Goal: Task Accomplishment & Management: Manage account settings

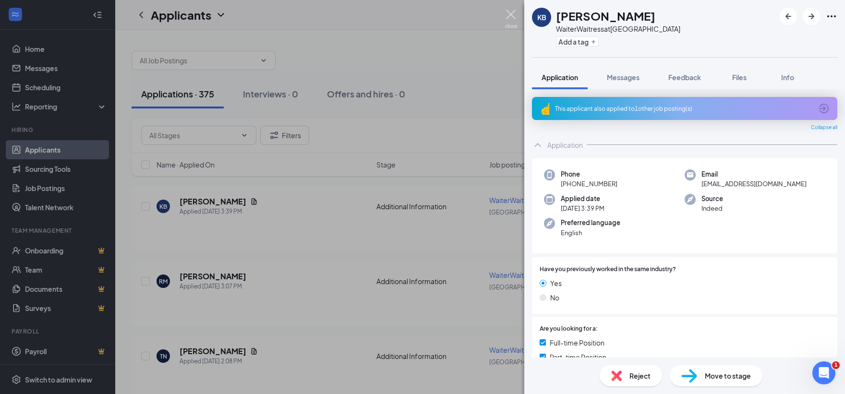
click at [508, 10] on img at bounding box center [511, 19] width 12 height 19
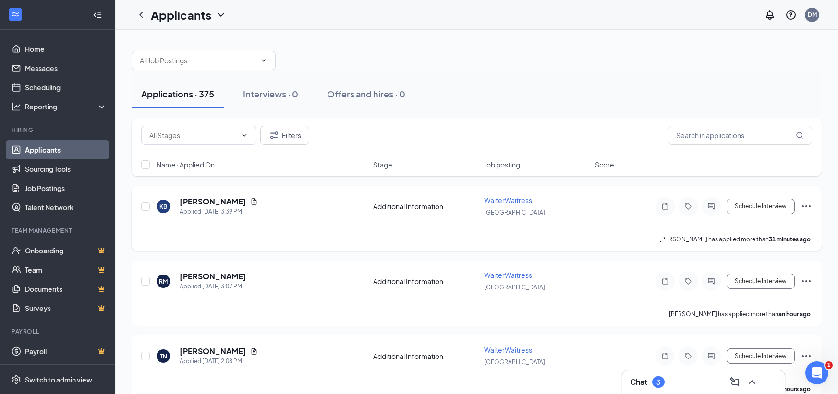
click at [250, 201] on icon "Document" at bounding box center [254, 202] width 8 height 8
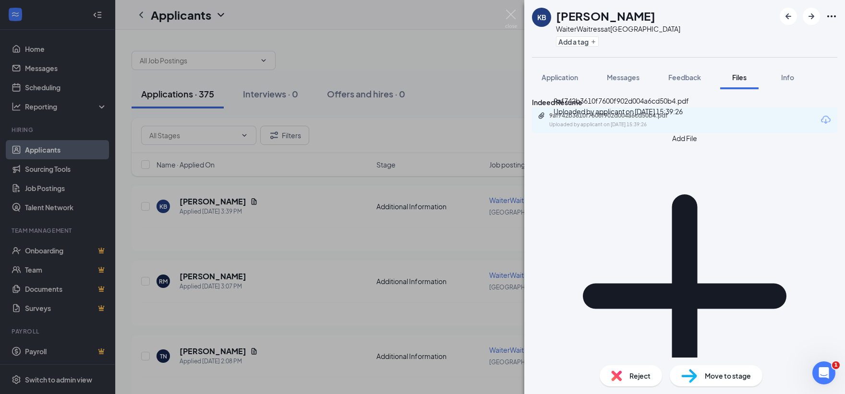
click at [621, 129] on div "Uploaded by applicant on [DATE] 15:39:26" at bounding box center [621, 125] width 144 height 8
